Goal: Navigation & Orientation: Understand site structure

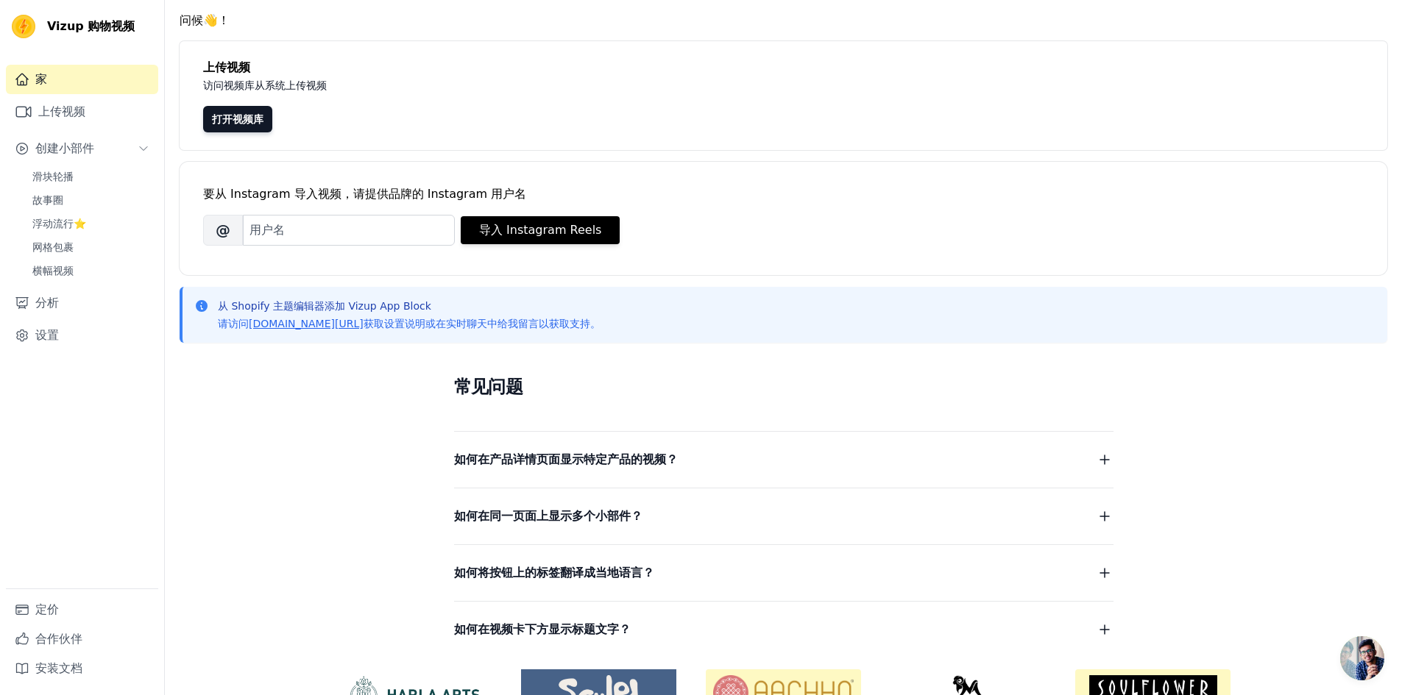
scroll to position [74, 0]
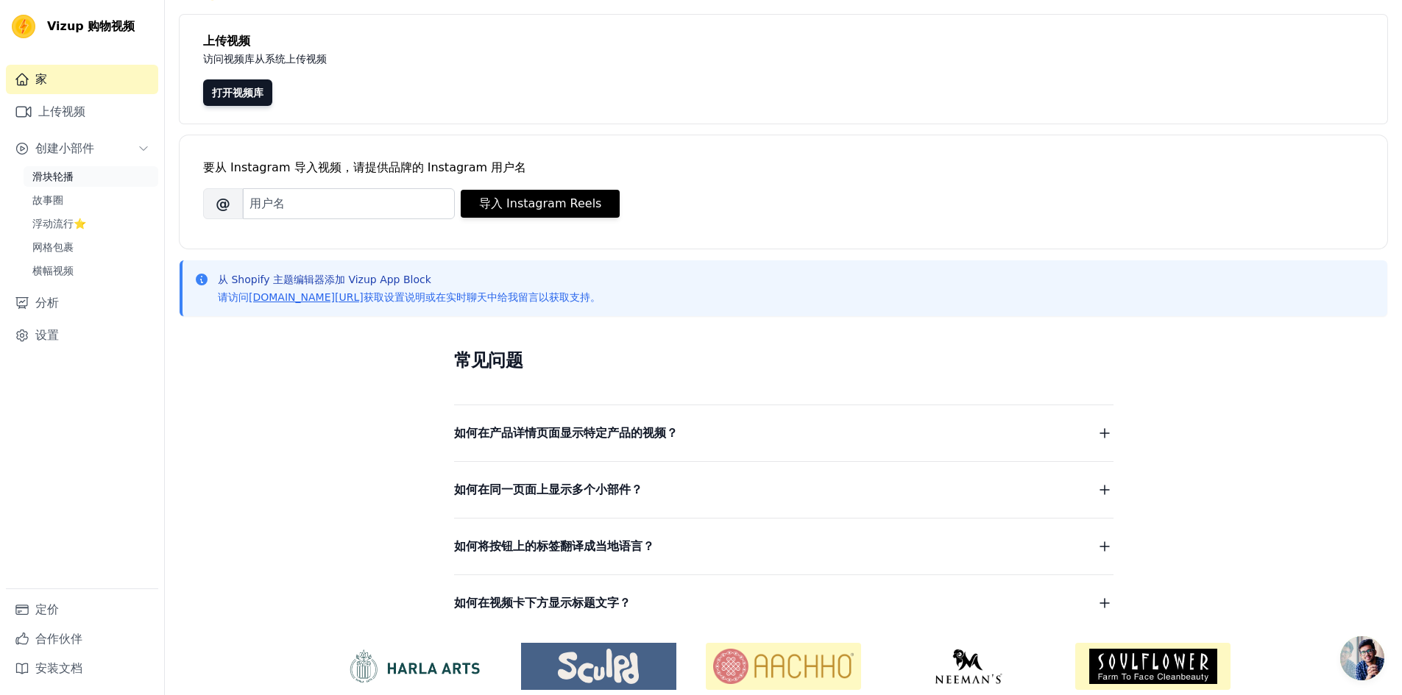
click at [96, 181] on link "滑块轮播" at bounding box center [91, 176] width 135 height 21
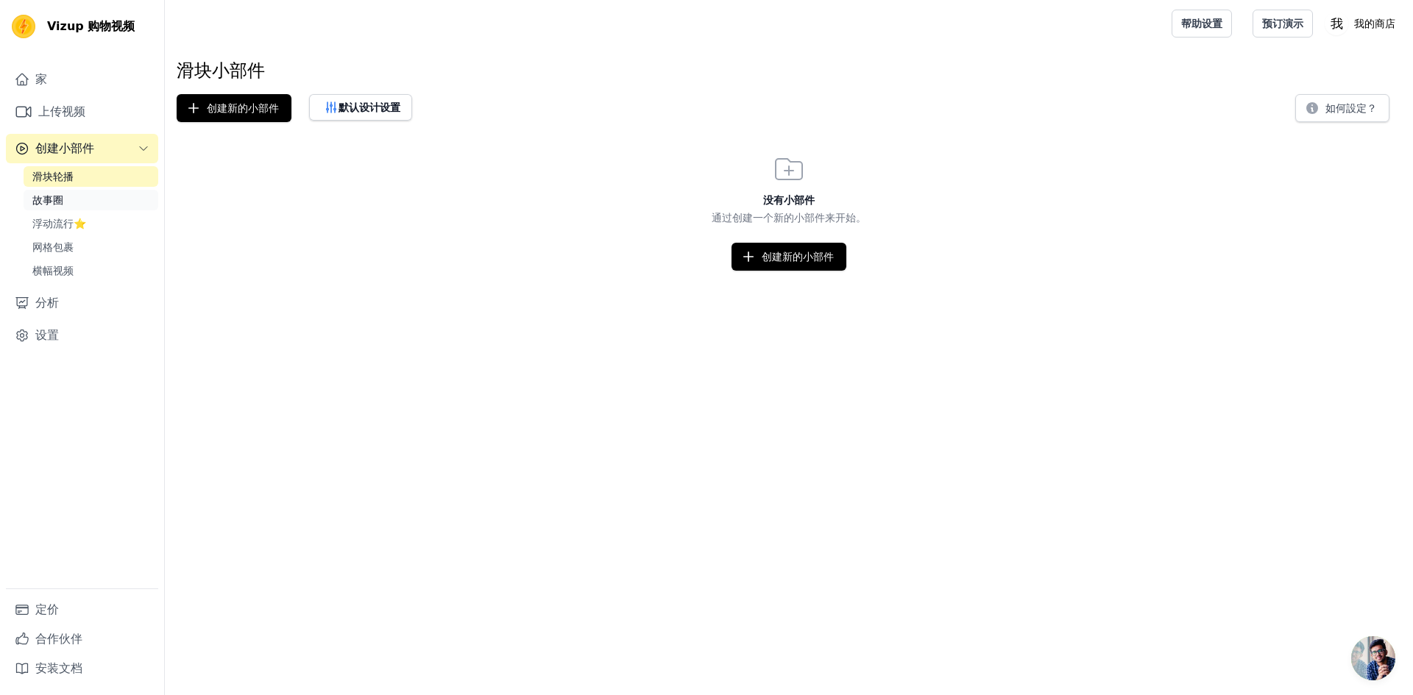
click at [91, 201] on link "故事圈" at bounding box center [91, 200] width 135 height 21
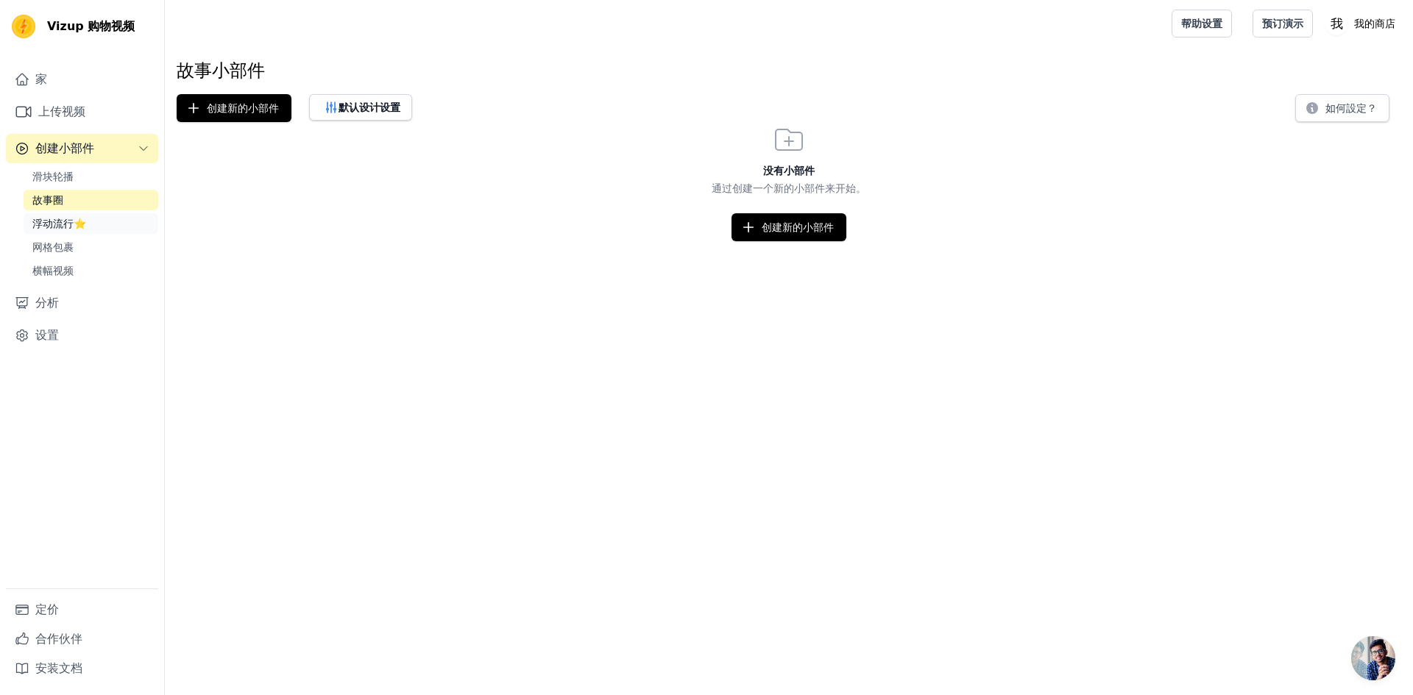
click at [89, 223] on link "浮动流行⭐" at bounding box center [91, 223] width 135 height 21
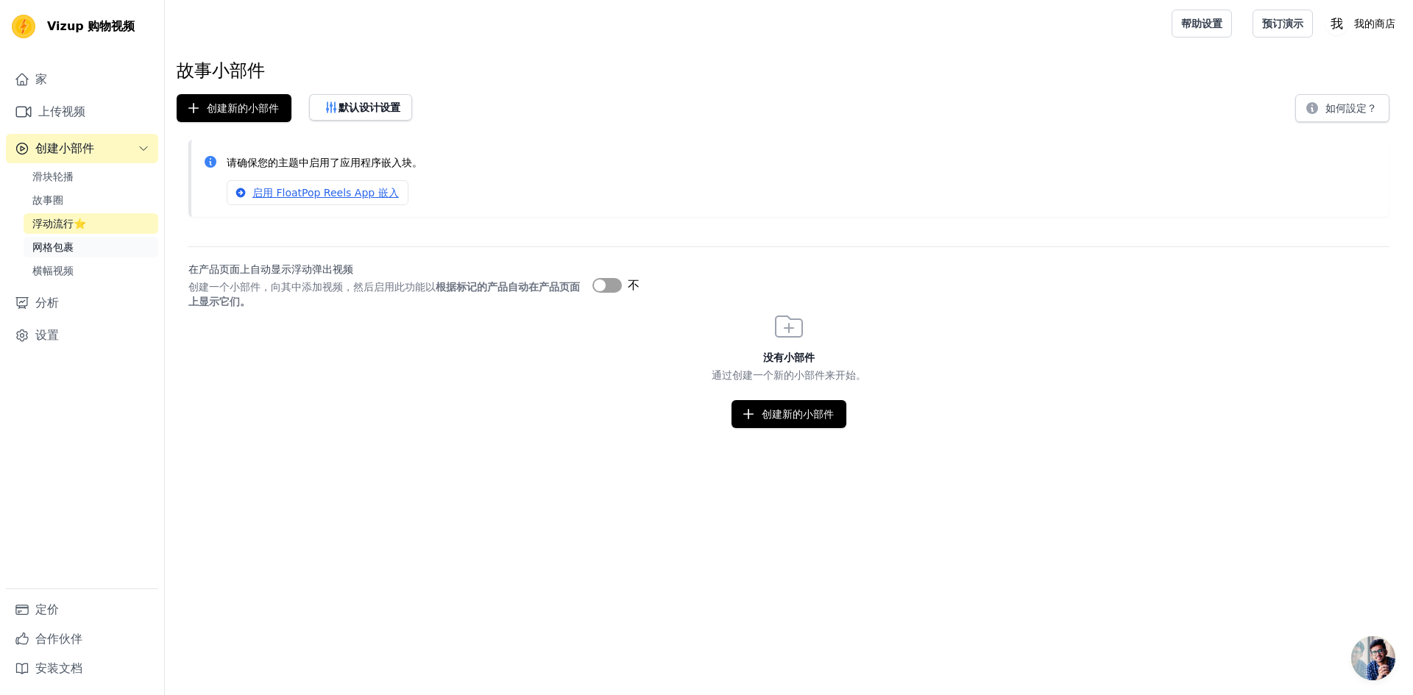
click at [90, 256] on link "网格包裹" at bounding box center [91, 247] width 135 height 21
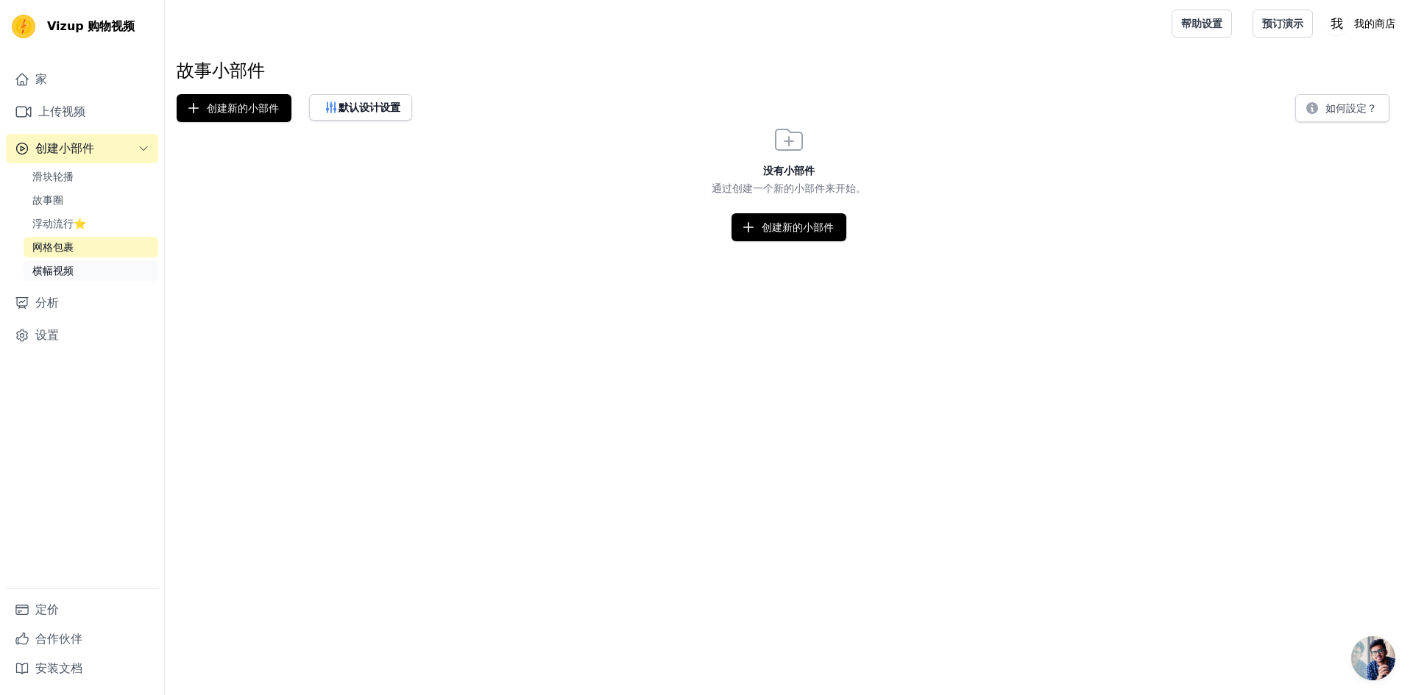
click at [87, 277] on link "横幅视频" at bounding box center [91, 270] width 135 height 21
click at [95, 300] on link "分析" at bounding box center [82, 302] width 152 height 29
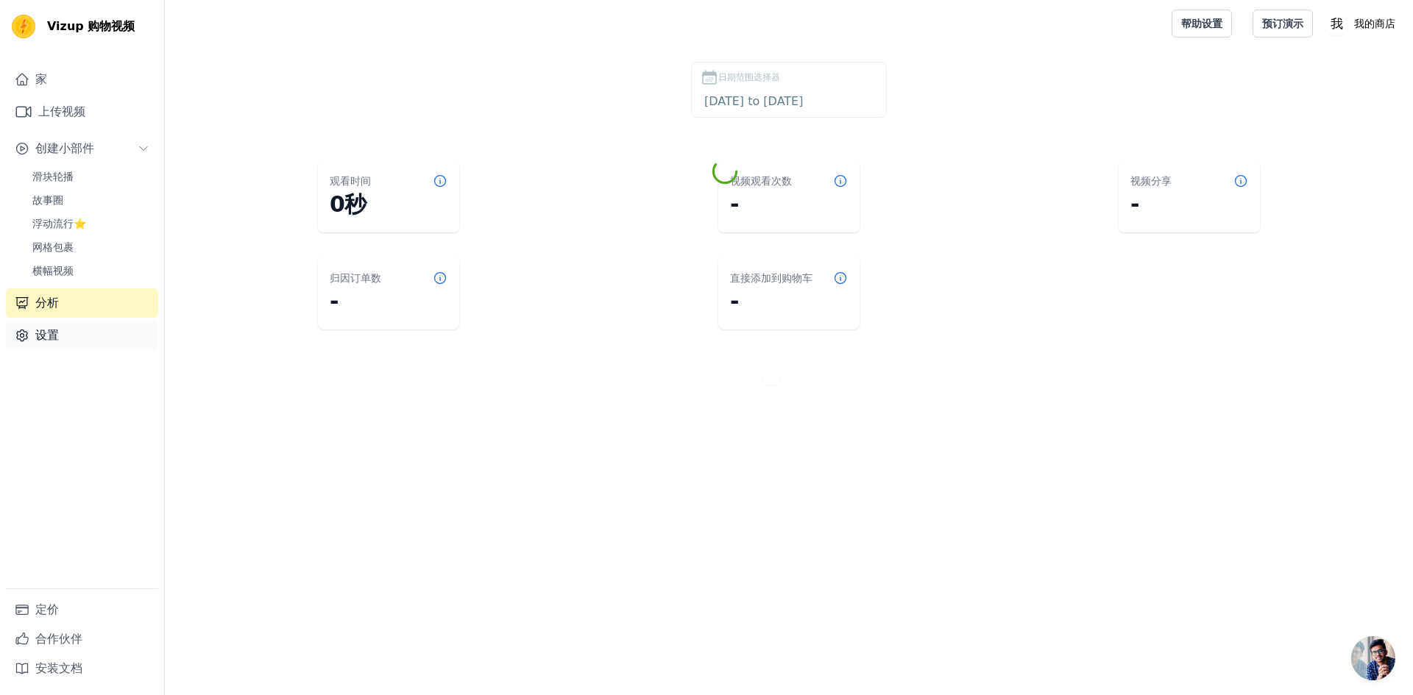
click at [105, 336] on link "设置" at bounding box center [82, 335] width 152 height 29
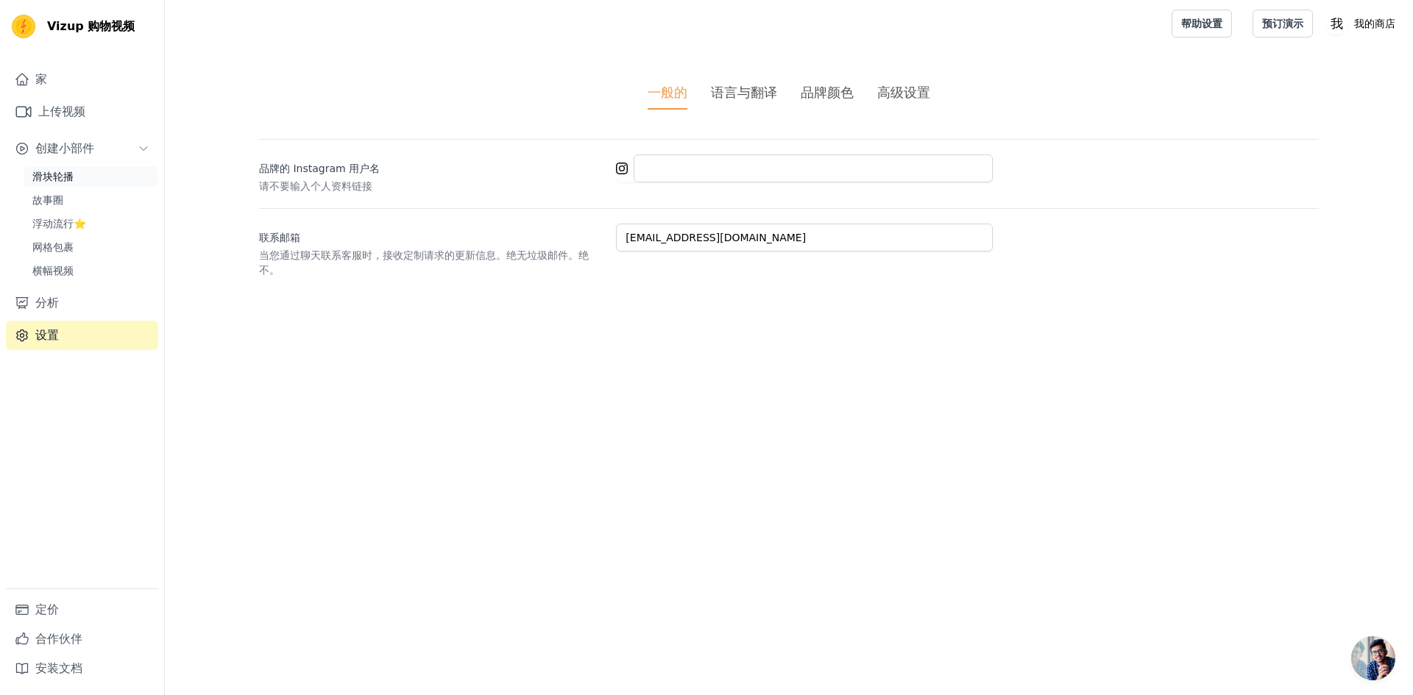
click at [96, 170] on link "滑块轮播" at bounding box center [91, 176] width 135 height 21
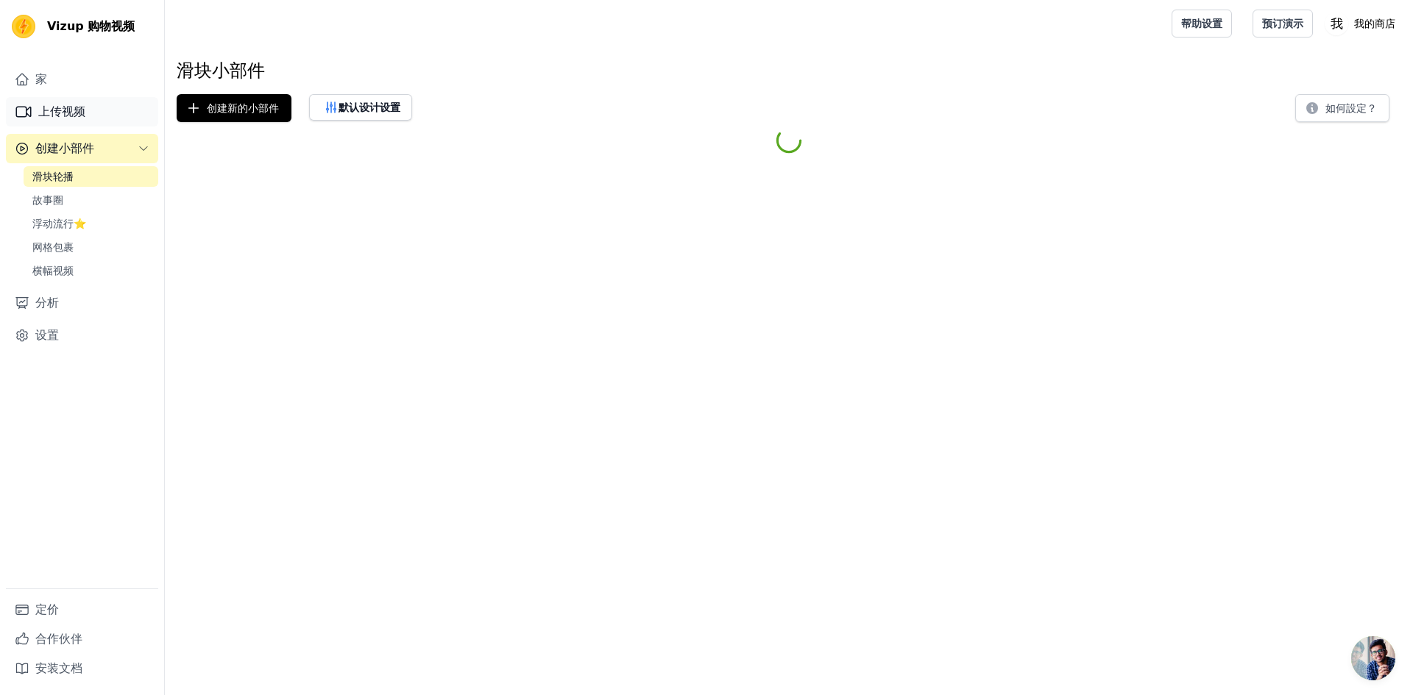
click at [97, 101] on link "上传视频" at bounding box center [82, 111] width 152 height 29
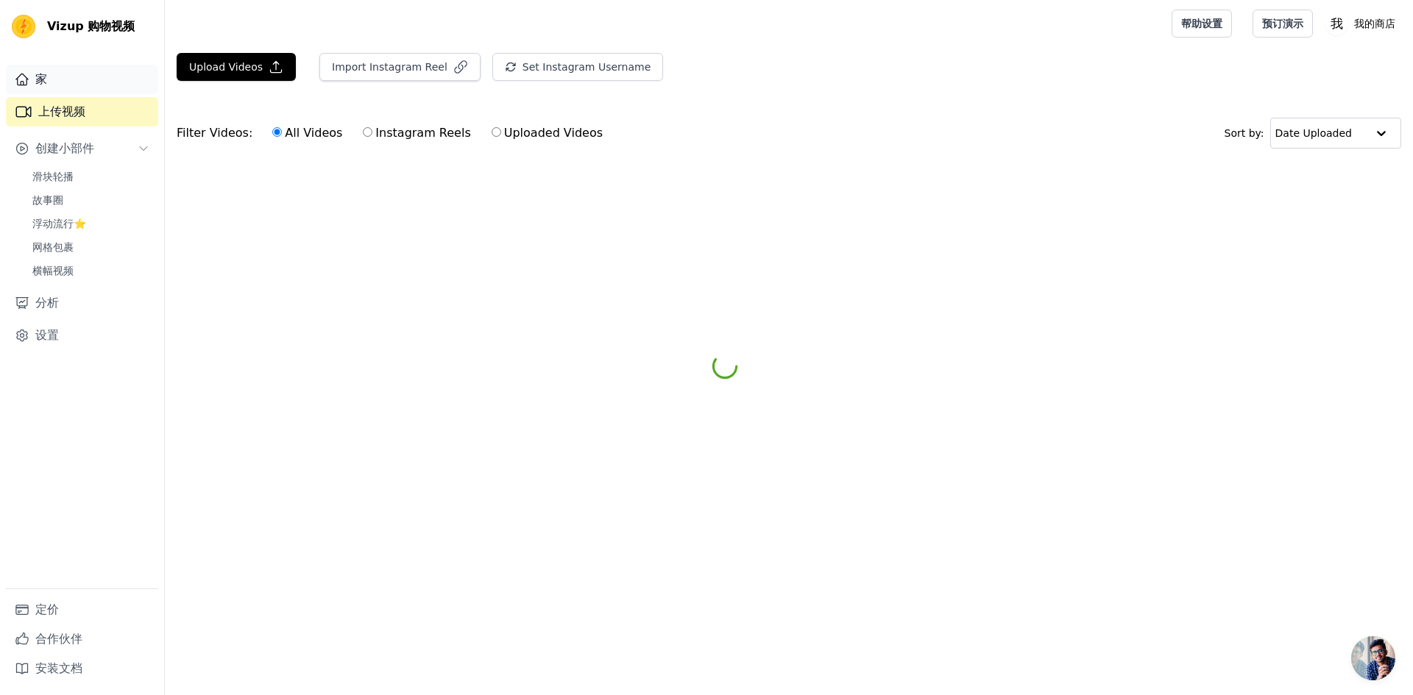
click at [96, 80] on link "家" at bounding box center [82, 79] width 152 height 29
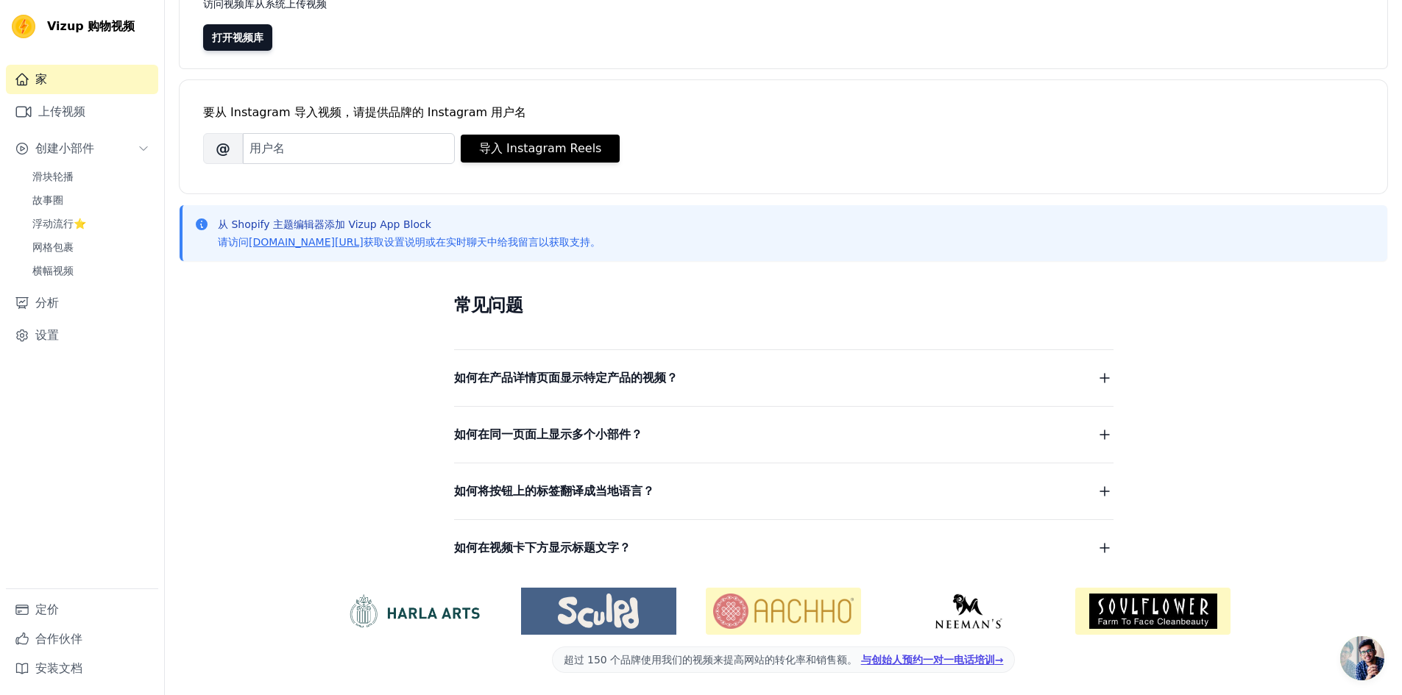
scroll to position [130, 0]
